Goal: Task Accomplishment & Management: Complete application form

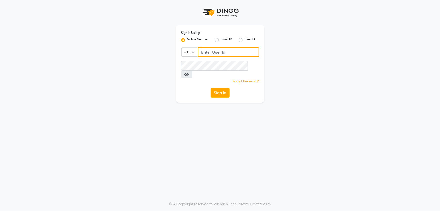
click at [215, 55] on input "Username" at bounding box center [228, 52] width 61 height 10
type input "9137614940"
click at [221, 88] on button "Sign In" at bounding box center [220, 93] width 19 height 10
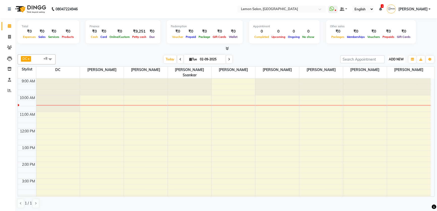
click at [399, 58] on span "ADD NEW" at bounding box center [395, 59] width 15 height 4
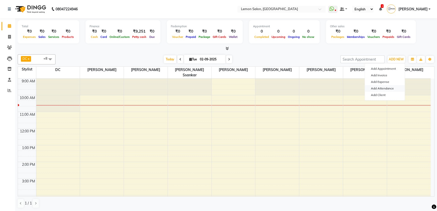
click at [392, 86] on link "Add Attendance" at bounding box center [385, 88] width 40 height 7
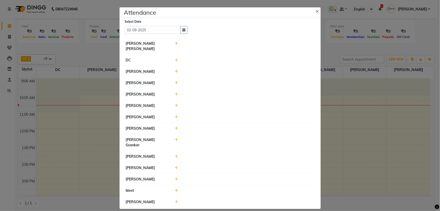
click at [175, 126] on icon at bounding box center [176, 128] width 3 height 4
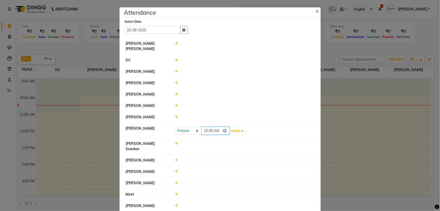
click at [203, 127] on input "10:36" at bounding box center [215, 131] width 28 height 8
type input "09:58"
click at [235, 127] on button "Check-In" at bounding box center [237, 130] width 15 height 7
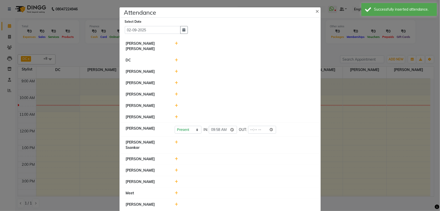
click at [177, 202] on icon at bounding box center [176, 204] width 3 height 4
click at [204, 202] on input "10:36" at bounding box center [215, 206] width 28 height 8
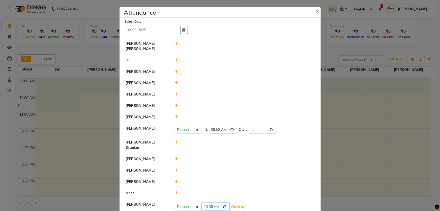
click at [211, 202] on input "10:36" at bounding box center [215, 206] width 28 height 8
type input "10:10"
click at [240, 203] on button "Check-In" at bounding box center [237, 206] width 15 height 7
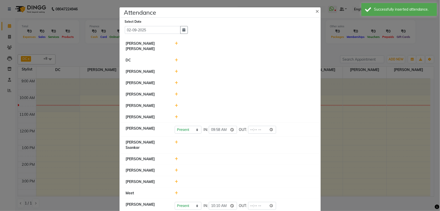
click at [175, 168] on icon at bounding box center [176, 170] width 3 height 4
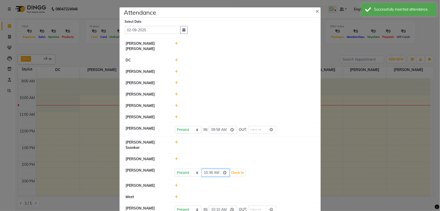
click at [208, 168] on input "10:36" at bounding box center [215, 172] width 28 height 8
type input "10:23"
click at [239, 169] on button "Check-In" at bounding box center [237, 172] width 15 height 7
click at [175, 140] on icon at bounding box center [176, 142] width 3 height 4
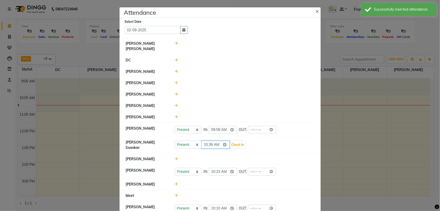
click at [207, 140] on input "10:36" at bounding box center [215, 144] width 28 height 8
type input "10:23"
click at [241, 141] on button "Check-In" at bounding box center [237, 144] width 15 height 7
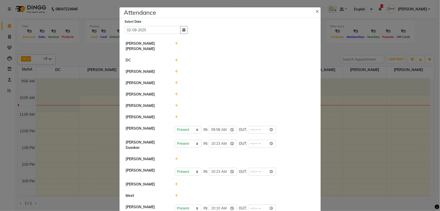
click at [175, 92] on icon at bounding box center [176, 94] width 3 height 4
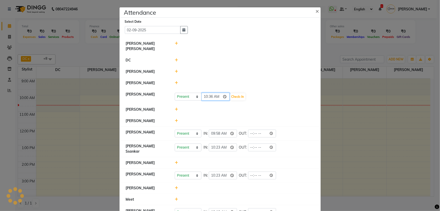
click at [204, 93] on input "10:36" at bounding box center [215, 97] width 28 height 8
type input "09:42"
click at [239, 93] on button "Check-In" at bounding box center [237, 96] width 15 height 7
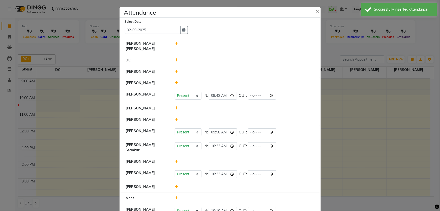
click at [175, 81] on icon at bounding box center [176, 83] width 3 height 4
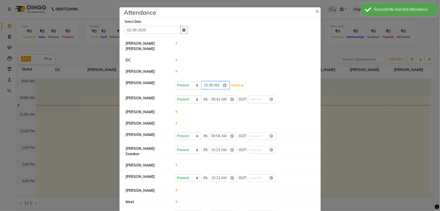
click at [205, 81] on input "10:36" at bounding box center [215, 85] width 28 height 8
type input "09:42"
click at [242, 82] on button "Check-In" at bounding box center [237, 85] width 15 height 7
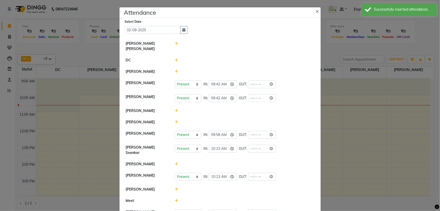
click at [176, 70] on icon at bounding box center [176, 72] width 3 height 4
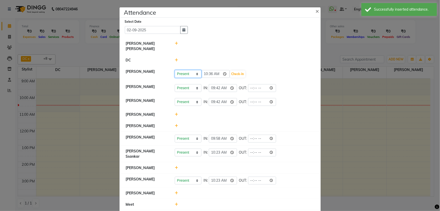
click at [181, 70] on select "Present Absent Late Half Day Weekly Off" at bounding box center [188, 74] width 27 height 8
select select "W"
click at [175, 70] on select "Present Absent Late Half Day Weekly Off" at bounding box center [188, 74] width 27 height 8
click at [209, 71] on button "Save" at bounding box center [207, 73] width 10 height 7
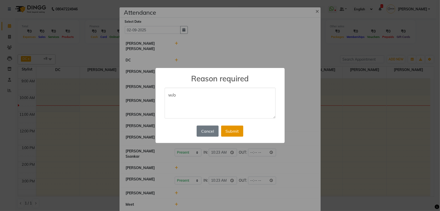
type textarea "w/o"
click at [227, 132] on button "Submit" at bounding box center [232, 130] width 22 height 11
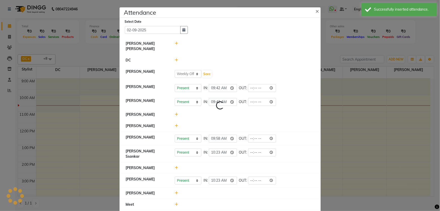
select select "W"
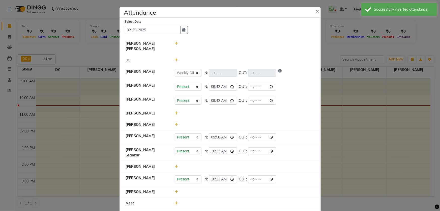
click at [175, 123] on icon at bounding box center [176, 125] width 3 height 4
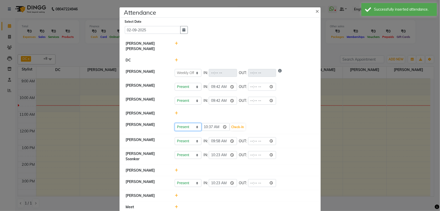
click at [185, 123] on select "Present Absent Late Half Day Weekly Off" at bounding box center [188, 127] width 27 height 8
select select "A"
click at [175, 123] on select "Present Absent Late Half Day Weekly Off" at bounding box center [188, 127] width 27 height 8
click at [204, 123] on button "Save" at bounding box center [207, 126] width 10 height 7
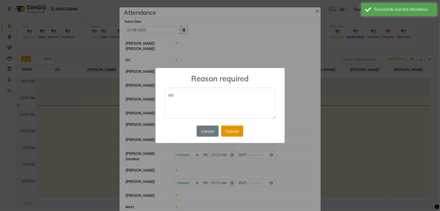
type textarea "ab"
click at [237, 132] on button "Submit" at bounding box center [232, 130] width 22 height 11
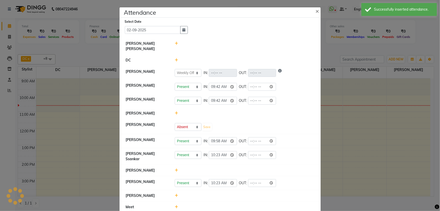
select select "W"
select select "A"
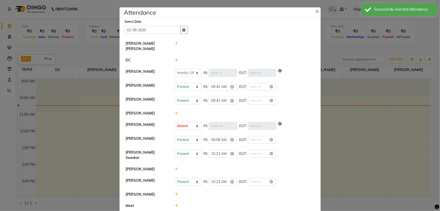
click at [175, 167] on icon at bounding box center [176, 169] width 3 height 4
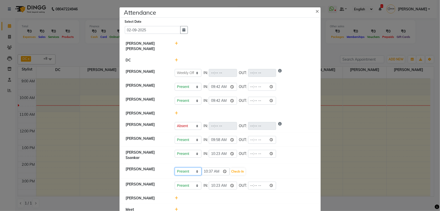
click at [191, 167] on select "Present Absent Late Half Day Weekly Off" at bounding box center [188, 171] width 27 height 8
select select "W"
click at [175, 167] on select "Present Absent Late Half Day Weekly Off" at bounding box center [188, 171] width 27 height 8
click at [204, 168] on button "Save" at bounding box center [207, 171] width 10 height 7
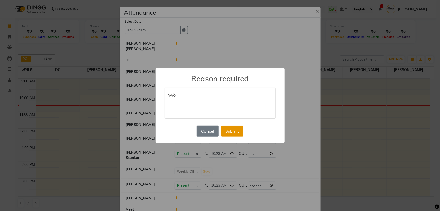
type textarea "w/o"
click at [227, 130] on button "Submit" at bounding box center [232, 130] width 22 height 11
select select "W"
select select "A"
select select "W"
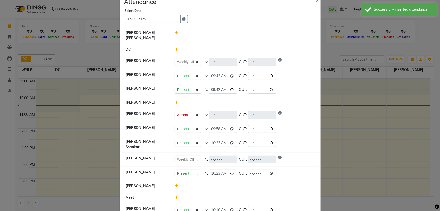
scroll to position [17, 0]
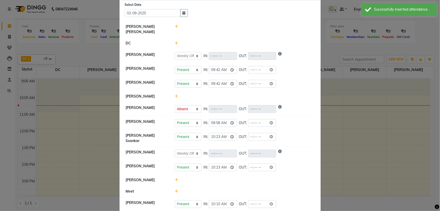
click at [175, 189] on icon at bounding box center [176, 191] width 3 height 4
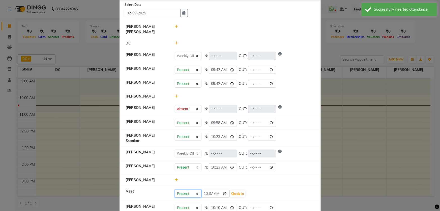
click at [176, 189] on select "Present Absent Late Half Day Weekly Off" at bounding box center [188, 193] width 27 height 8
select select "A"
click at [175, 189] on select "Present Absent Late Half Day Weekly Off" at bounding box center [188, 193] width 27 height 8
click at [204, 190] on button "Save" at bounding box center [207, 193] width 10 height 7
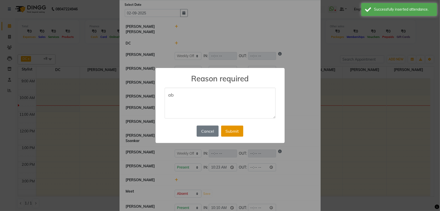
type textarea "ab"
click at [229, 131] on button "Submit" at bounding box center [232, 130] width 22 height 11
select select "W"
select select "A"
select select "W"
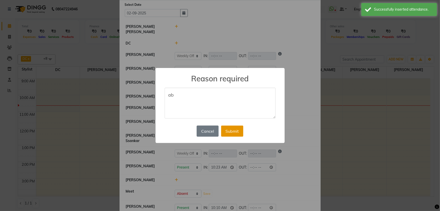
select select "A"
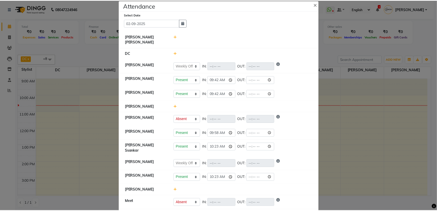
scroll to position [0, 0]
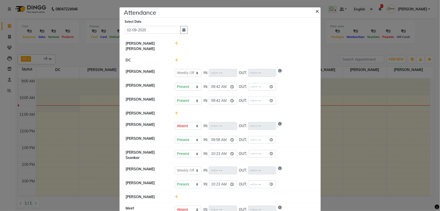
click at [316, 13] on span "×" at bounding box center [318, 11] width 4 height 8
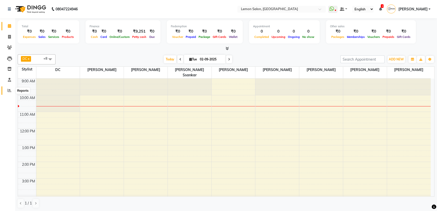
click at [10, 91] on icon at bounding box center [10, 90] width 4 height 4
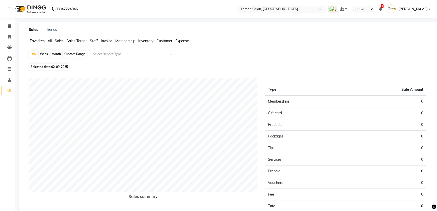
click at [55, 55] on div "Month" at bounding box center [56, 53] width 12 height 7
select select "9"
select select "2025"
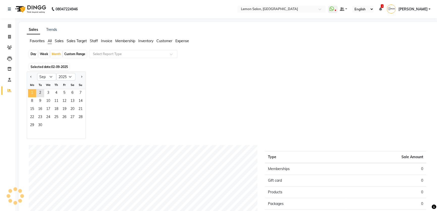
click at [33, 91] on span "1" at bounding box center [32, 93] width 8 height 8
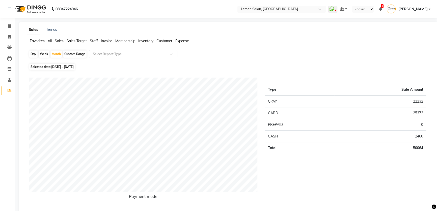
click at [95, 40] on span "Staff" at bounding box center [94, 41] width 8 height 5
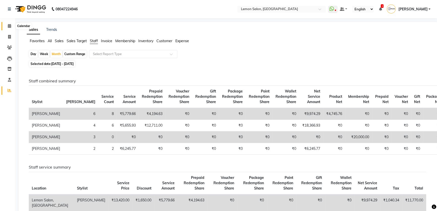
click at [6, 27] on span at bounding box center [9, 26] width 9 height 6
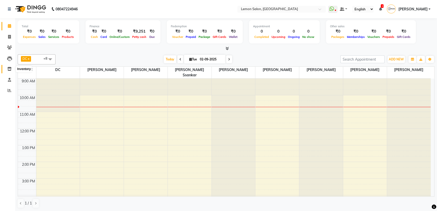
click at [7, 69] on span at bounding box center [9, 69] width 9 height 6
select select
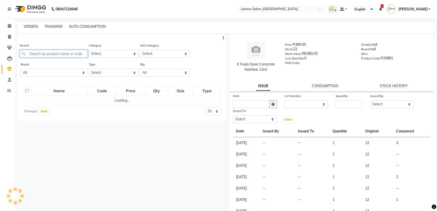
click at [44, 56] on input "text" at bounding box center [54, 54] width 68 height 8
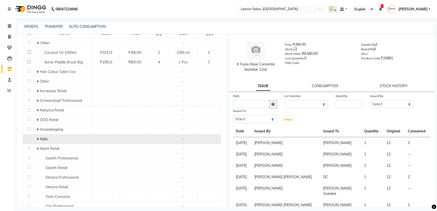
scroll to position [13, 0]
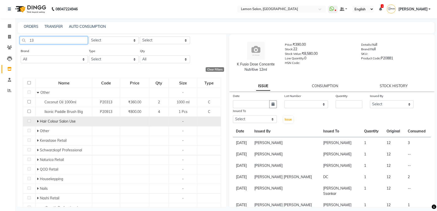
type input "13"
click at [69, 121] on span "Hair Colour Salon Use" at bounding box center [58, 121] width 36 height 5
click at [40, 123] on span "Hair Colour Salon Use" at bounding box center [58, 121] width 36 height 5
click at [37, 122] on icon at bounding box center [38, 121] width 2 height 4
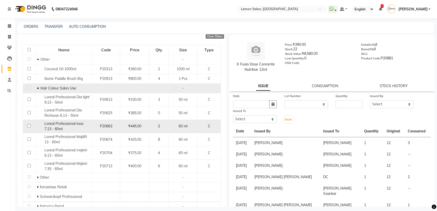
scroll to position [59, 0]
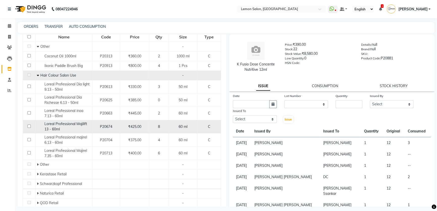
click at [28, 126] on input "checkbox" at bounding box center [28, 125] width 3 height 3
checkbox input "true"
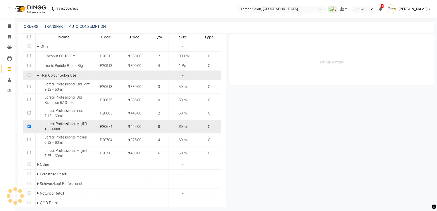
select select
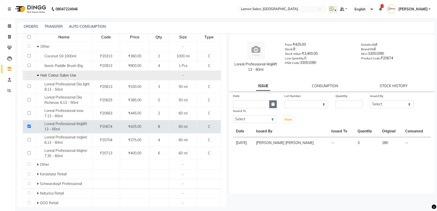
click at [272, 101] on button "button" at bounding box center [273, 104] width 8 height 8
select select "9"
select select "2025"
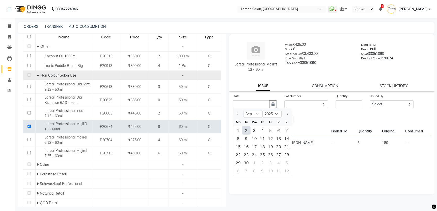
click at [247, 134] on div "2" at bounding box center [246, 130] width 8 height 8
type input "02-09-2025"
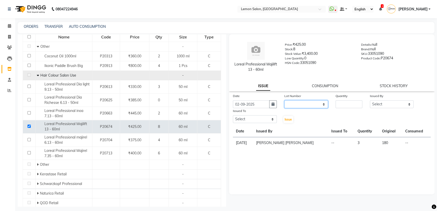
drag, startPoint x: 305, startPoint y: 104, endPoint x: 306, endPoint y: 108, distance: 3.8
click at [305, 104] on select "None" at bounding box center [306, 104] width 44 height 8
select select "0: null"
click at [284, 100] on select "None" at bounding box center [306, 104] width 44 height 8
click at [342, 105] on input "number" at bounding box center [348, 104] width 27 height 8
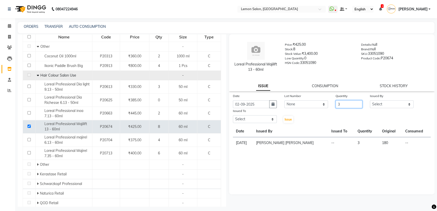
type input "3"
click at [396, 105] on select "Select [PERSON_NAME] [PERSON_NAME] Ssankar [PERSON_NAME] DC [PERSON_NAME] [PERS…" at bounding box center [392, 104] width 44 height 8
select select "66607"
click at [370, 100] on select "Select [PERSON_NAME] [PERSON_NAME] Ssankar [PERSON_NAME] DC [PERSON_NAME] [PERS…" at bounding box center [392, 104] width 44 height 8
click at [259, 119] on select "Select [PERSON_NAME] [PERSON_NAME] Ssankar [PERSON_NAME] DC [PERSON_NAME] [PERS…" at bounding box center [255, 119] width 44 height 8
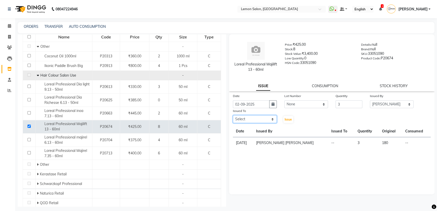
select select "7891"
click at [233, 115] on select "Select [PERSON_NAME] [PERSON_NAME] Ssankar [PERSON_NAME] DC [PERSON_NAME] [PERS…" at bounding box center [255, 119] width 44 height 8
click at [286, 120] on span "Issue" at bounding box center [287, 119] width 7 height 4
select select
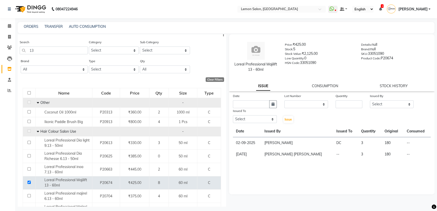
scroll to position [0, 0]
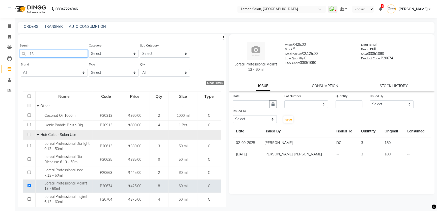
drag, startPoint x: 35, startPoint y: 53, endPoint x: 16, endPoint y: 55, distance: 18.3
click at [17, 55] on main "ORDERS TRANSFER AUTO CONSUMPTION Search 13 Category Select Hair Skin Makeup Per…" at bounding box center [226, 118] width 422 height 192
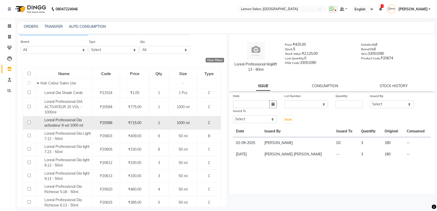
scroll to position [46, 0]
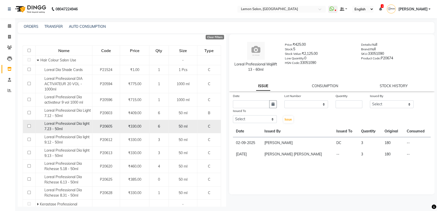
type input "dia"
click at [27, 125] on input "checkbox" at bounding box center [28, 125] width 3 height 3
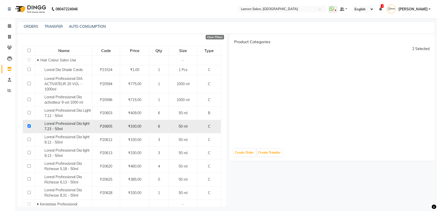
click at [29, 125] on input "checkbox" at bounding box center [28, 125] width 3 height 3
checkbox input "false"
select select
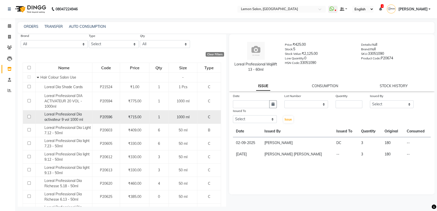
scroll to position [0, 0]
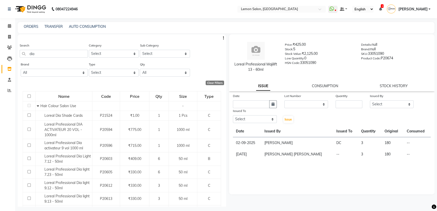
click at [27, 96] on input "checkbox" at bounding box center [28, 95] width 3 height 3
checkbox input "true"
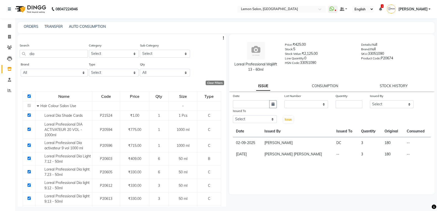
checkbox input "true"
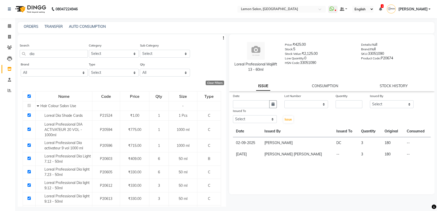
checkbox input "true"
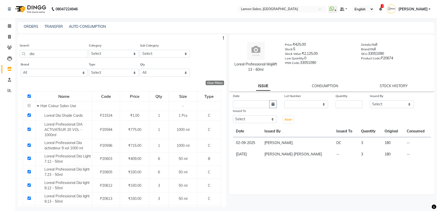
checkbox input "true"
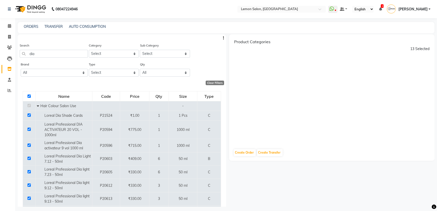
click at [28, 96] on input "checkbox" at bounding box center [28, 95] width 3 height 3
checkbox input "false"
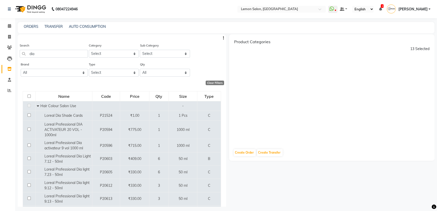
checkbox input "false"
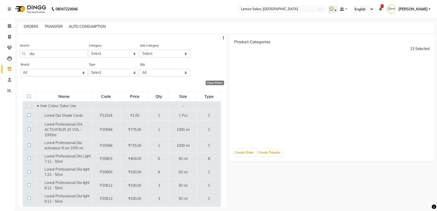
checkbox input "false"
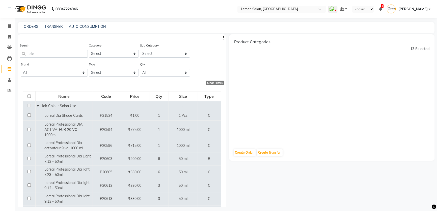
checkbox input "false"
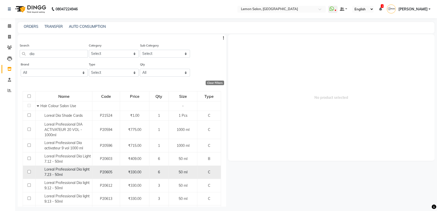
click at [29, 171] on input "checkbox" at bounding box center [28, 171] width 3 height 3
checkbox input "true"
select select
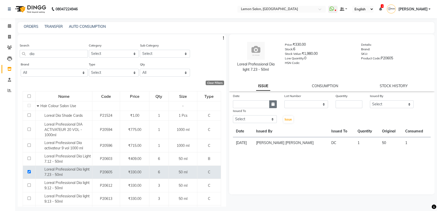
click at [273, 107] on button "button" at bounding box center [273, 104] width 8 height 8
select select "9"
select select "2025"
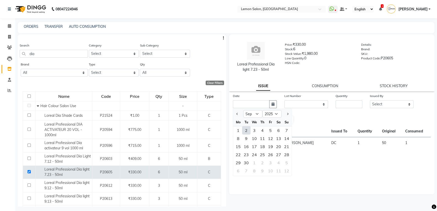
click at [249, 132] on div "2" at bounding box center [246, 130] width 8 height 8
type input "02-09-2025"
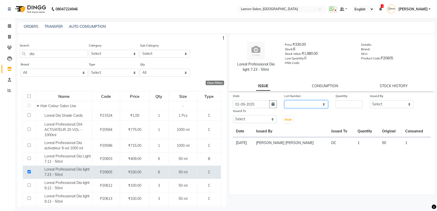
click at [308, 106] on select "None" at bounding box center [306, 104] width 44 height 8
select select "0: null"
click at [284, 100] on select "None" at bounding box center [306, 104] width 44 height 8
click at [341, 106] on input "number" at bounding box center [348, 104] width 27 height 8
click at [273, 103] on icon "button" at bounding box center [272, 104] width 3 height 4
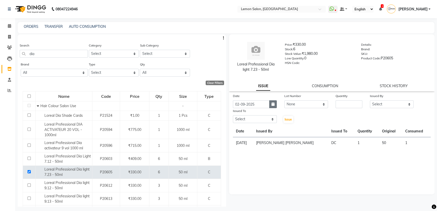
select select "9"
select select "2025"
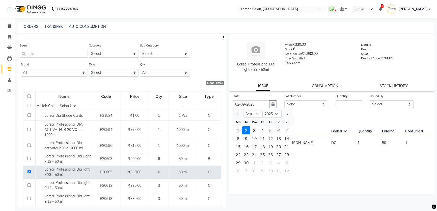
click at [311, 127] on th "Issued By" at bounding box center [290, 131] width 75 height 12
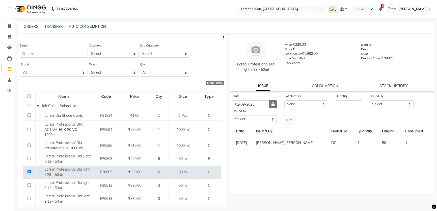
click at [275, 105] on button "button" at bounding box center [273, 104] width 8 height 8
select select "9"
select select "2025"
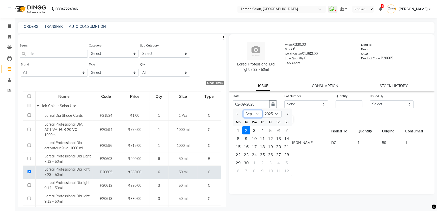
click at [258, 115] on select "Jan Feb Mar Apr May Jun [DATE] Aug Sep Oct Nov Dec" at bounding box center [252, 114] width 19 height 8
select select "8"
click at [243, 110] on select "Jan Feb Mar Apr May Jun [DATE] Aug Sep Oct Nov Dec" at bounding box center [252, 114] width 19 height 8
click at [245, 156] on div "19" at bounding box center [246, 154] width 8 height 8
type input "[DATE]"
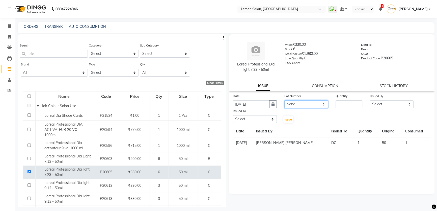
click at [298, 106] on select "None" at bounding box center [306, 104] width 44 height 8
click at [284, 100] on select "None" at bounding box center [306, 104] width 44 height 8
drag, startPoint x: 334, startPoint y: 106, endPoint x: 337, endPoint y: 106, distance: 3.0
click at [337, 106] on div "Quantity" at bounding box center [349, 100] width 34 height 15
type input "2"
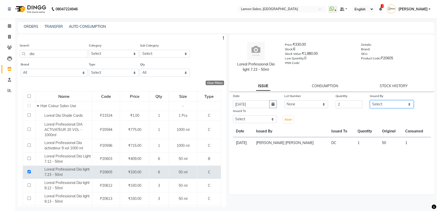
click at [388, 104] on select "Select [PERSON_NAME] [PERSON_NAME] Ssankar [PERSON_NAME] DC [PERSON_NAME] [PERS…" at bounding box center [392, 104] width 44 height 8
select select "66607"
click at [370, 100] on select "Select [PERSON_NAME] [PERSON_NAME] Ssankar [PERSON_NAME] DC [PERSON_NAME] [PERS…" at bounding box center [392, 104] width 44 height 8
click at [254, 118] on select "Select [PERSON_NAME] [PERSON_NAME] Ssankar [PERSON_NAME] DC [PERSON_NAME] [PERS…" at bounding box center [255, 119] width 44 height 8
select select "7891"
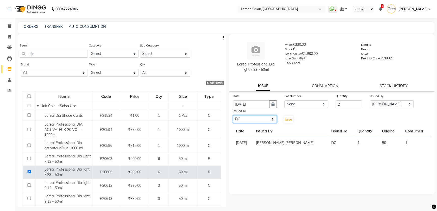
click at [233, 115] on select "Select [PERSON_NAME] [PERSON_NAME] Ssankar [PERSON_NAME] DC [PERSON_NAME] [PERS…" at bounding box center [255, 119] width 44 height 8
click at [288, 123] on div "Date [DATE] Lot Number None Quantity 2 Issued By Select [PERSON_NAME] [PERSON_N…" at bounding box center [331, 120] width 205 height 55
click at [288, 121] on button "Issue" at bounding box center [288, 119] width 10 height 7
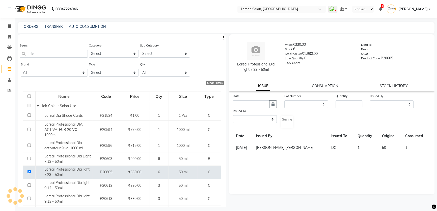
select select
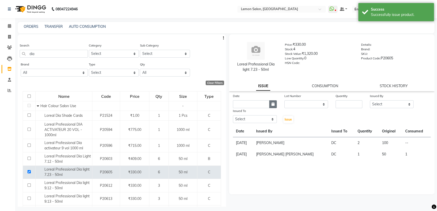
click at [271, 102] on icon "button" at bounding box center [272, 104] width 3 height 4
select select "9"
select select "2025"
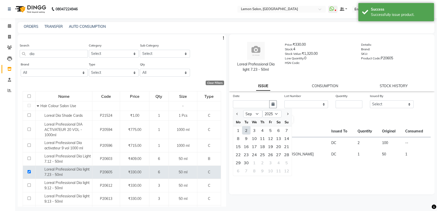
click at [248, 131] on div "2" at bounding box center [246, 130] width 8 height 8
type input "02-09-2025"
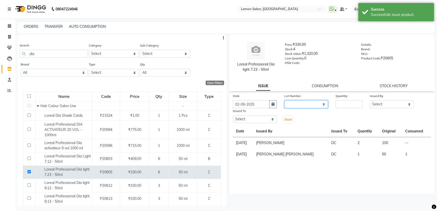
click at [303, 106] on select "None" at bounding box center [306, 104] width 44 height 8
select select "0: null"
click at [284, 100] on select "None" at bounding box center [306, 104] width 44 height 8
click at [341, 106] on input "number" at bounding box center [348, 104] width 27 height 8
type input "2"
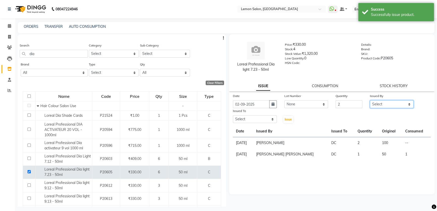
click at [381, 104] on select "Select [PERSON_NAME] [PERSON_NAME] Ssankar [PERSON_NAME] DC [PERSON_NAME] [PERS…" at bounding box center [392, 104] width 44 height 8
select select "66607"
click at [370, 100] on select "Select [PERSON_NAME] [PERSON_NAME] Ssankar [PERSON_NAME] DC [PERSON_NAME] [PERS…" at bounding box center [392, 104] width 44 height 8
click at [236, 118] on select "Select [PERSON_NAME] [PERSON_NAME] Ssankar [PERSON_NAME] DC [PERSON_NAME] [PERS…" at bounding box center [255, 119] width 44 height 8
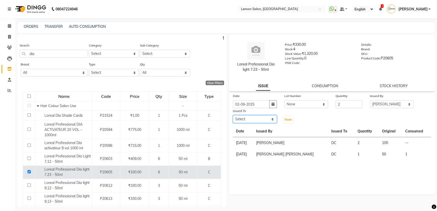
select select "7891"
click at [233, 115] on select "Select [PERSON_NAME] [PERSON_NAME] Ssankar [PERSON_NAME] DC [PERSON_NAME] [PERS…" at bounding box center [255, 119] width 44 height 8
click at [283, 122] on div "Issue" at bounding box center [288, 115] width 17 height 15
click at [288, 121] on span "Issue" at bounding box center [287, 119] width 7 height 4
select select
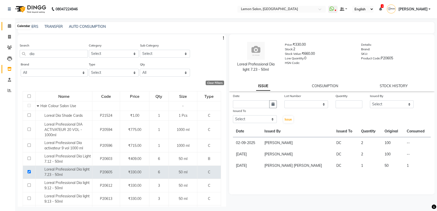
click at [8, 27] on icon at bounding box center [9, 26] width 3 height 4
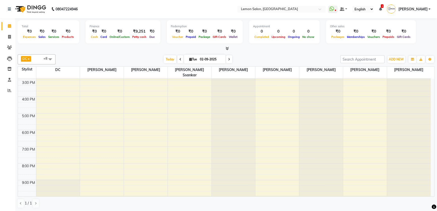
scroll to position [109, 0]
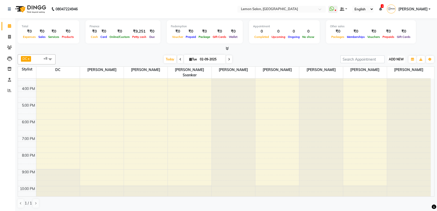
click at [401, 59] on span "ADD NEW" at bounding box center [395, 59] width 15 height 4
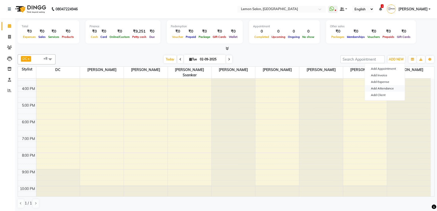
click at [389, 86] on link "Add Attendance" at bounding box center [385, 88] width 40 height 7
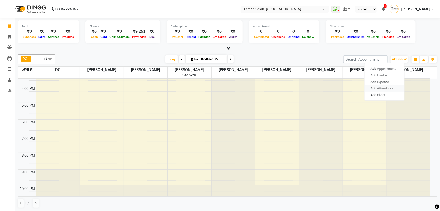
select select "W"
select select "A"
select select "W"
select select "A"
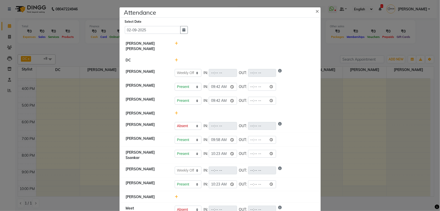
click at [175, 195] on icon at bounding box center [176, 197] width 3 height 4
click at [210, 195] on input "11:23" at bounding box center [215, 199] width 28 height 8
type input "11:12"
click at [237, 195] on button "Check-In" at bounding box center [237, 198] width 15 height 7
select select "W"
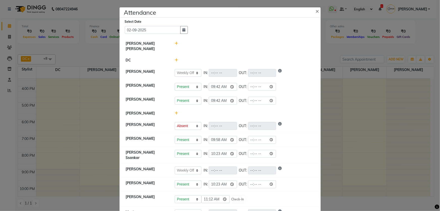
select select "A"
select select "W"
select select "A"
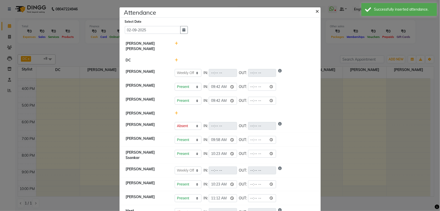
click at [318, 12] on button "×" at bounding box center [318, 11] width 13 height 14
